Goal: Transaction & Acquisition: Purchase product/service

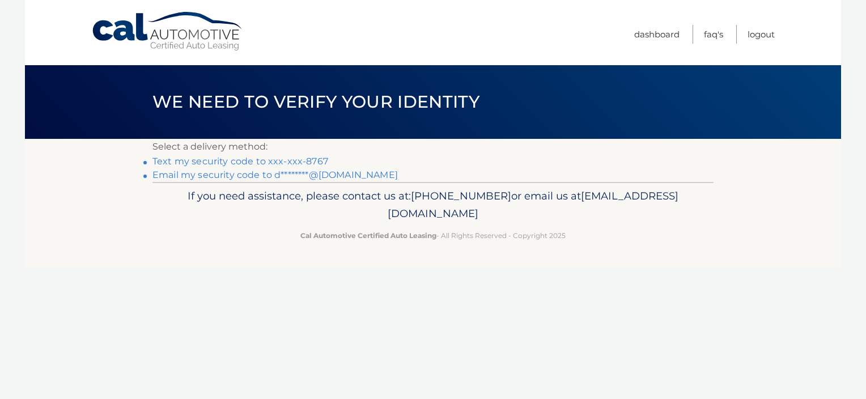
click at [237, 167] on link "Text my security code to xxx-xxx-8767" at bounding box center [240, 161] width 176 height 11
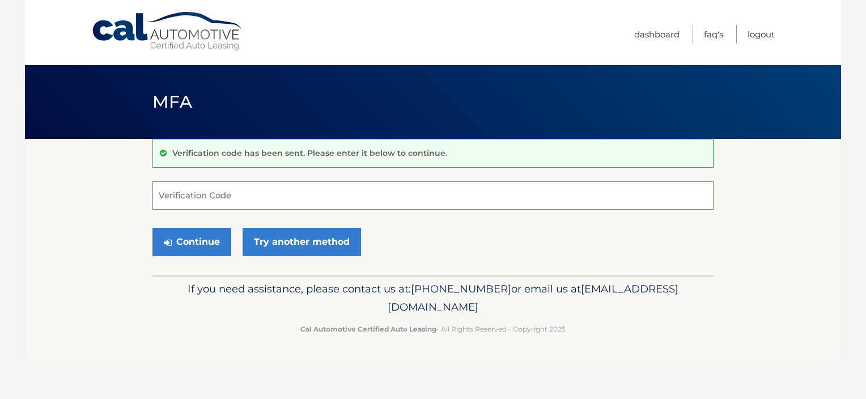
click at [291, 193] on input "Verification Code" at bounding box center [432, 195] width 561 height 28
type input "937709"
click at [195, 241] on button "Continue" at bounding box center [191, 242] width 79 height 28
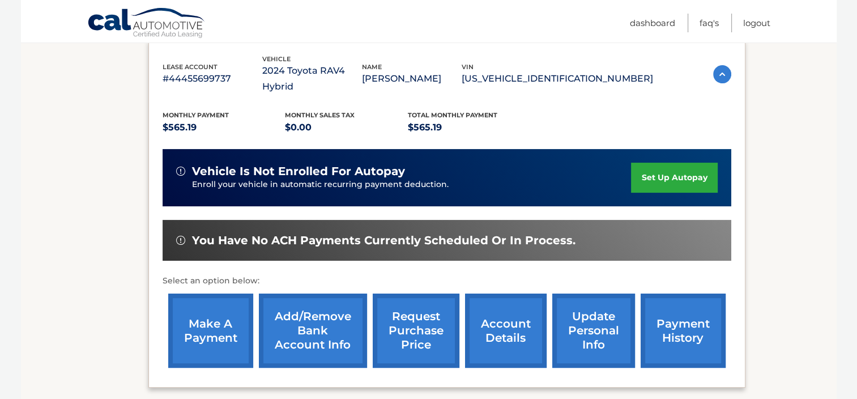
scroll to position [195, 0]
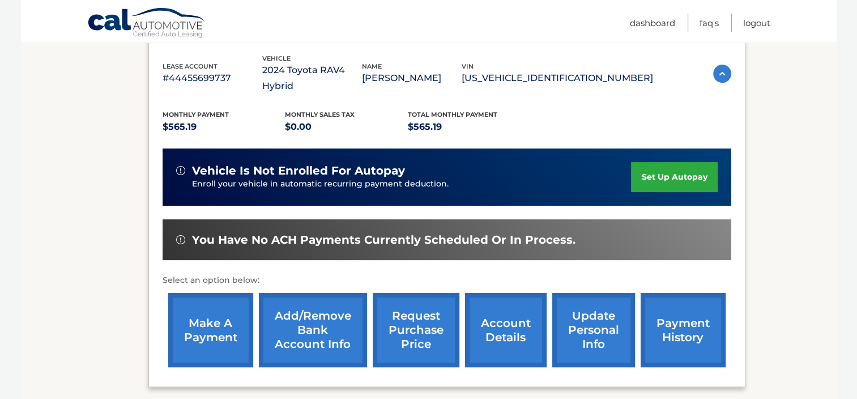
click at [203, 304] on link "make a payment" at bounding box center [210, 330] width 85 height 74
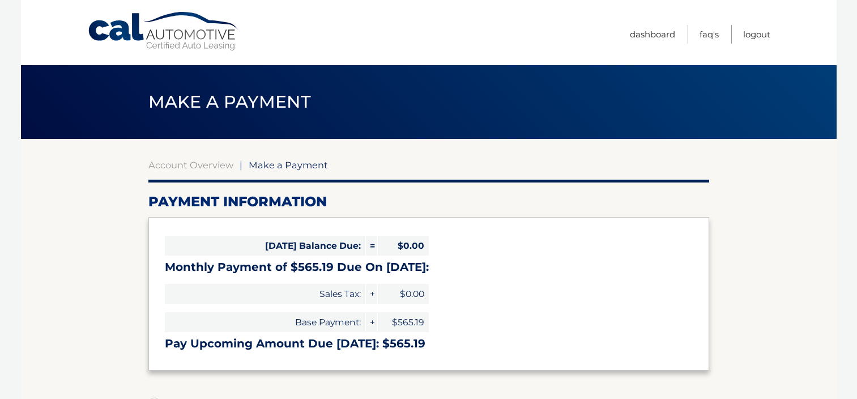
select select "Y2EzNzBjOTUtYzdiNy00ZTViLWE2MDctZWQxZjQyY2FkNGY5"
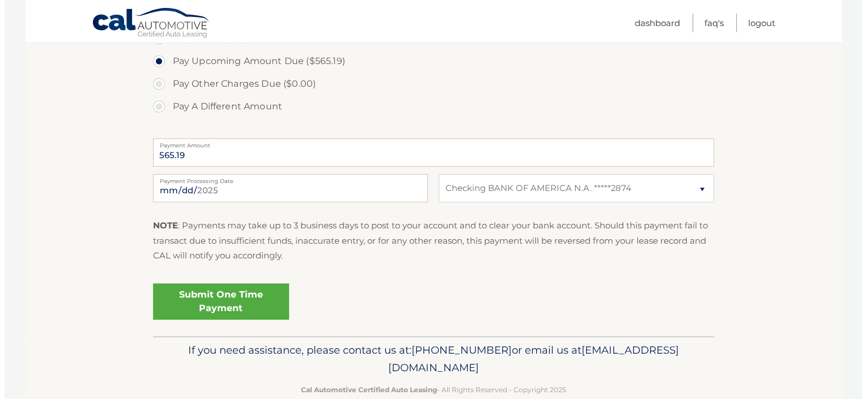
scroll to position [410, 0]
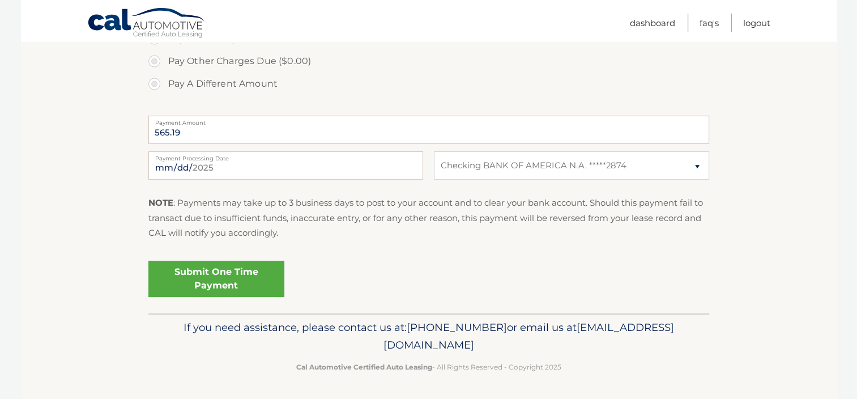
click at [241, 278] on link "Submit One Time Payment" at bounding box center [216, 279] width 136 height 36
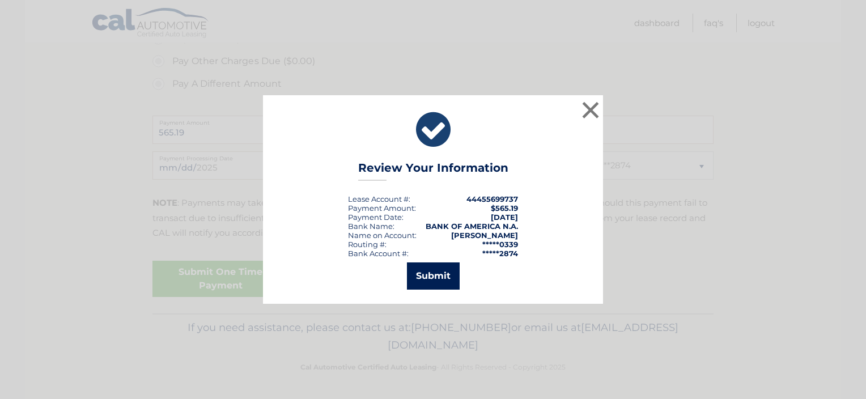
click at [420, 288] on button "Submit" at bounding box center [433, 275] width 53 height 27
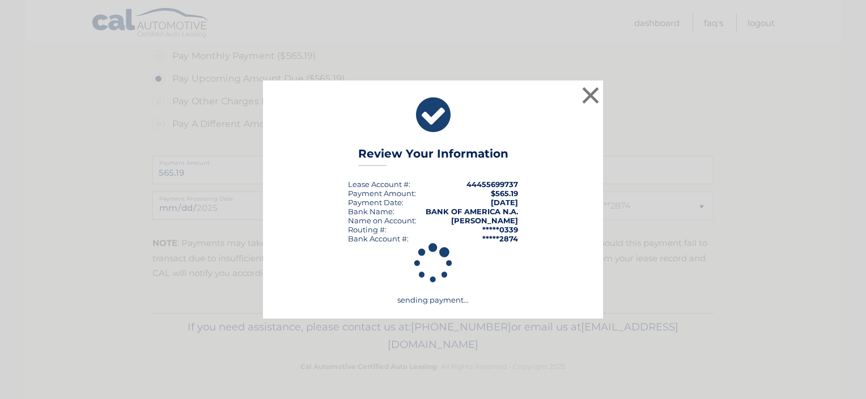
scroll to position [369, 0]
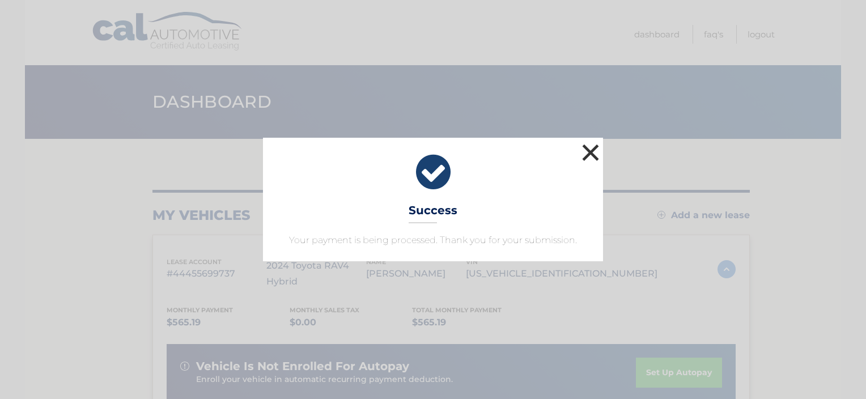
click at [590, 150] on button "×" at bounding box center [590, 152] width 23 height 23
